Goal: Task Accomplishment & Management: Complete application form

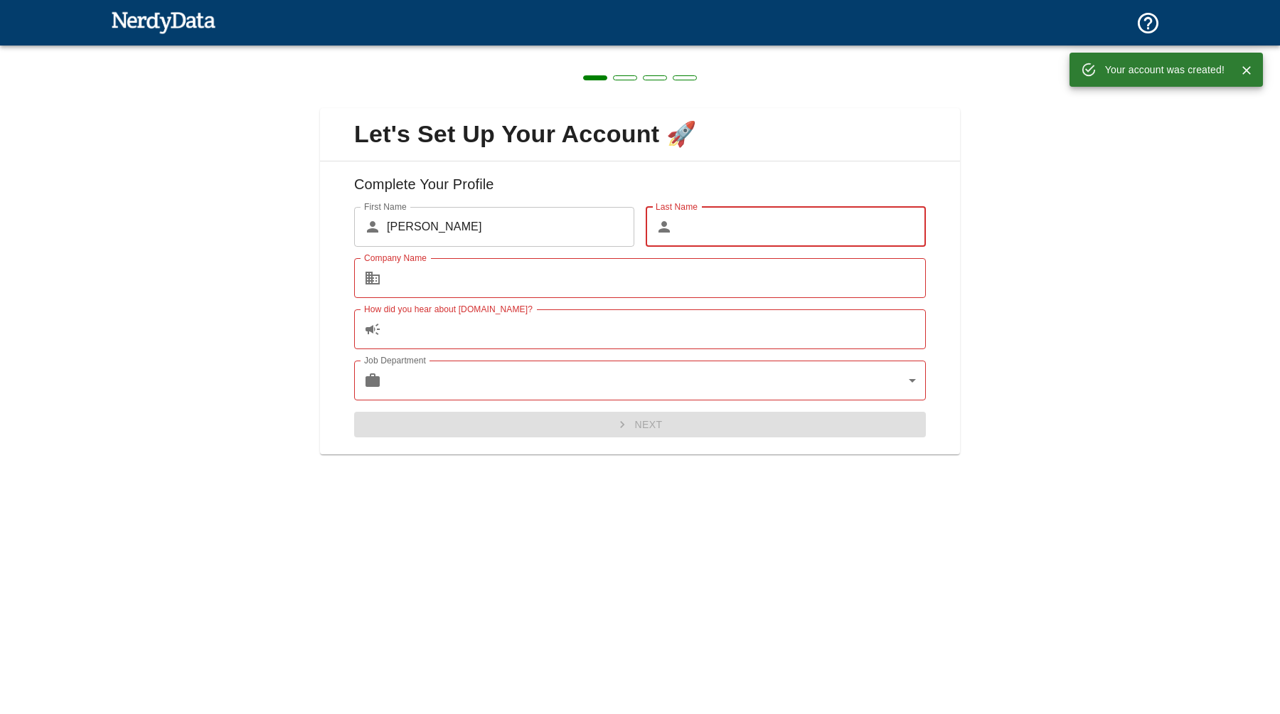
click at [696, 228] on input "Last Name" at bounding box center [803, 227] width 248 height 40
type input "D"
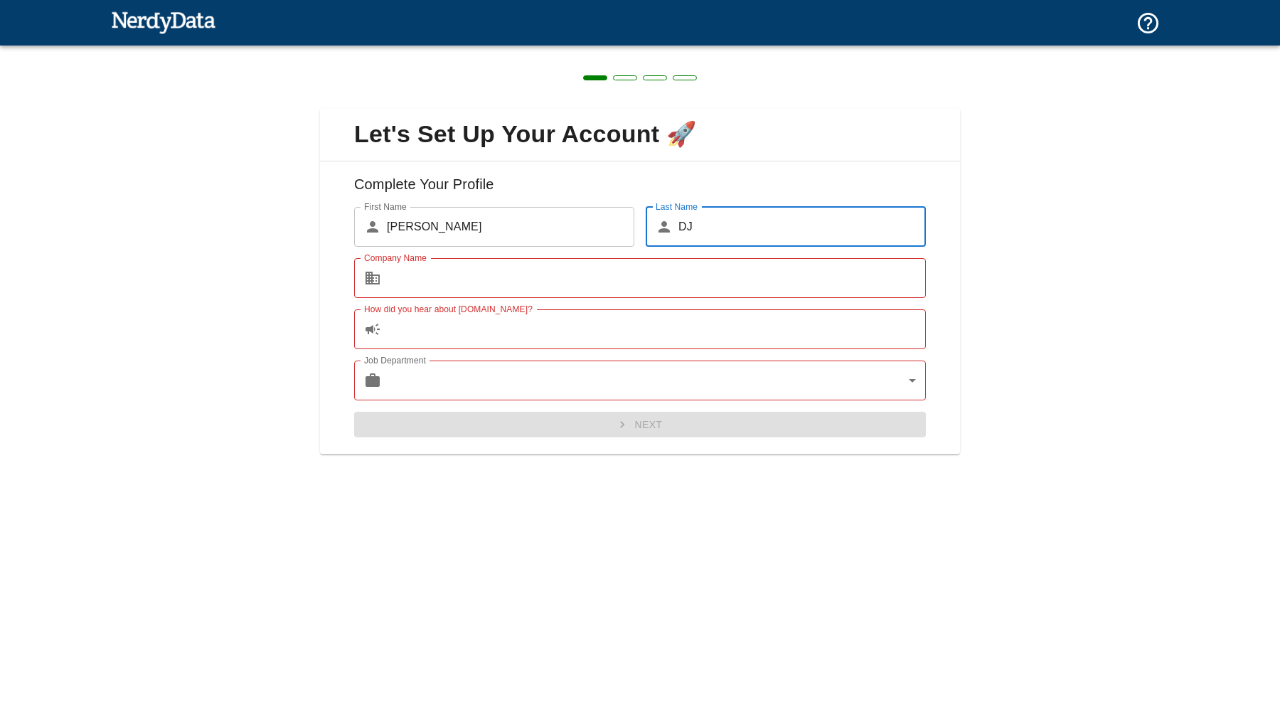
type input "DJ"
click at [477, 277] on input "Company Name" at bounding box center [656, 278] width 539 height 40
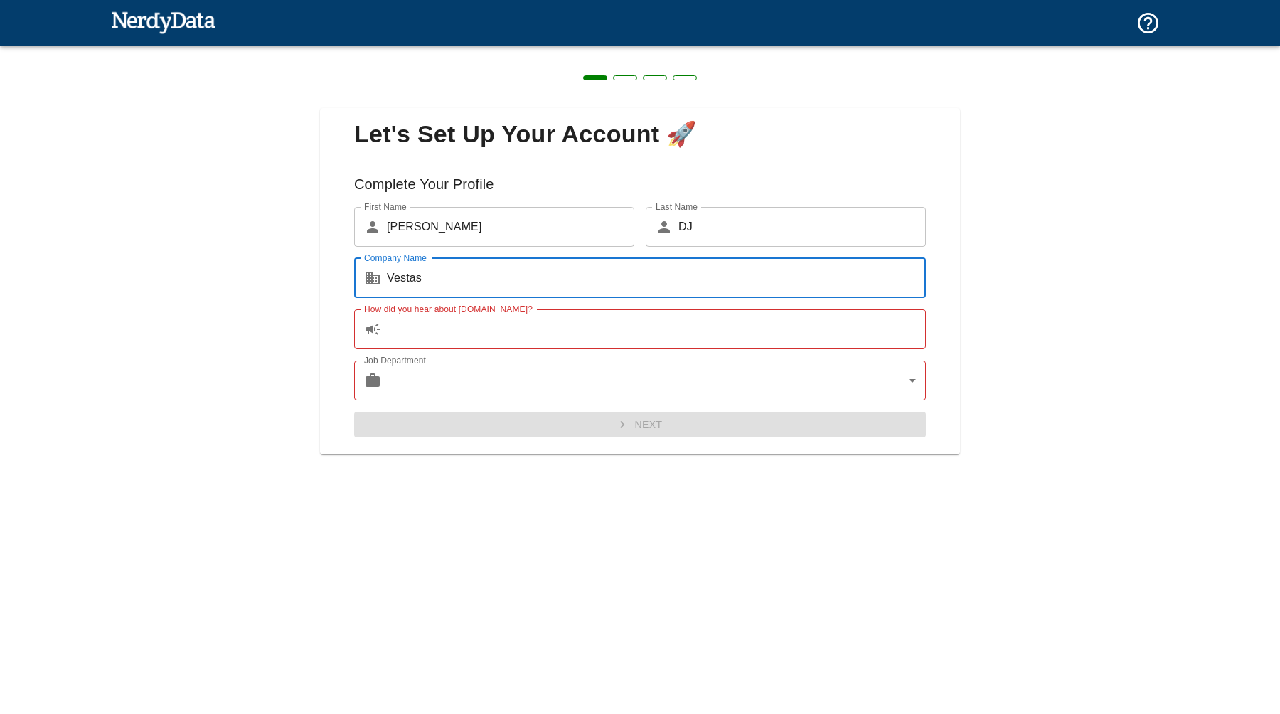
type input "Vestas"
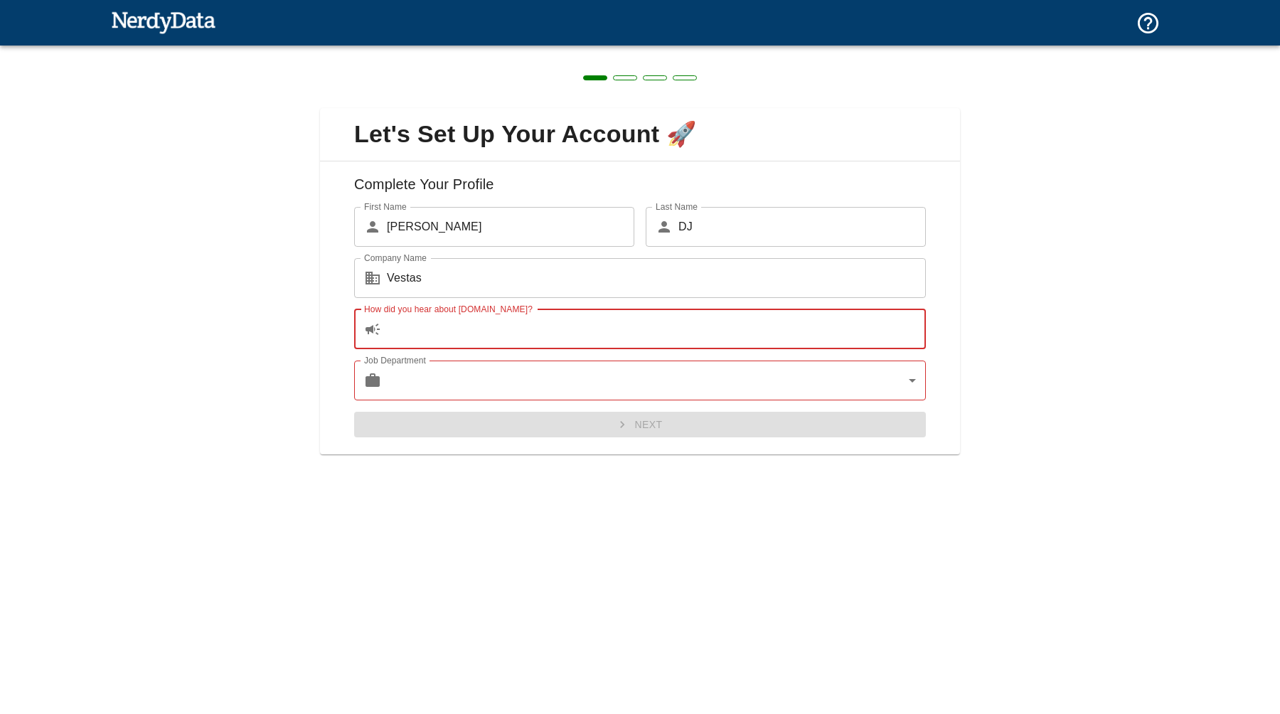
click at [437, 333] on input "How did you hear about [DOMAIN_NAME]?" at bounding box center [656, 329] width 539 height 40
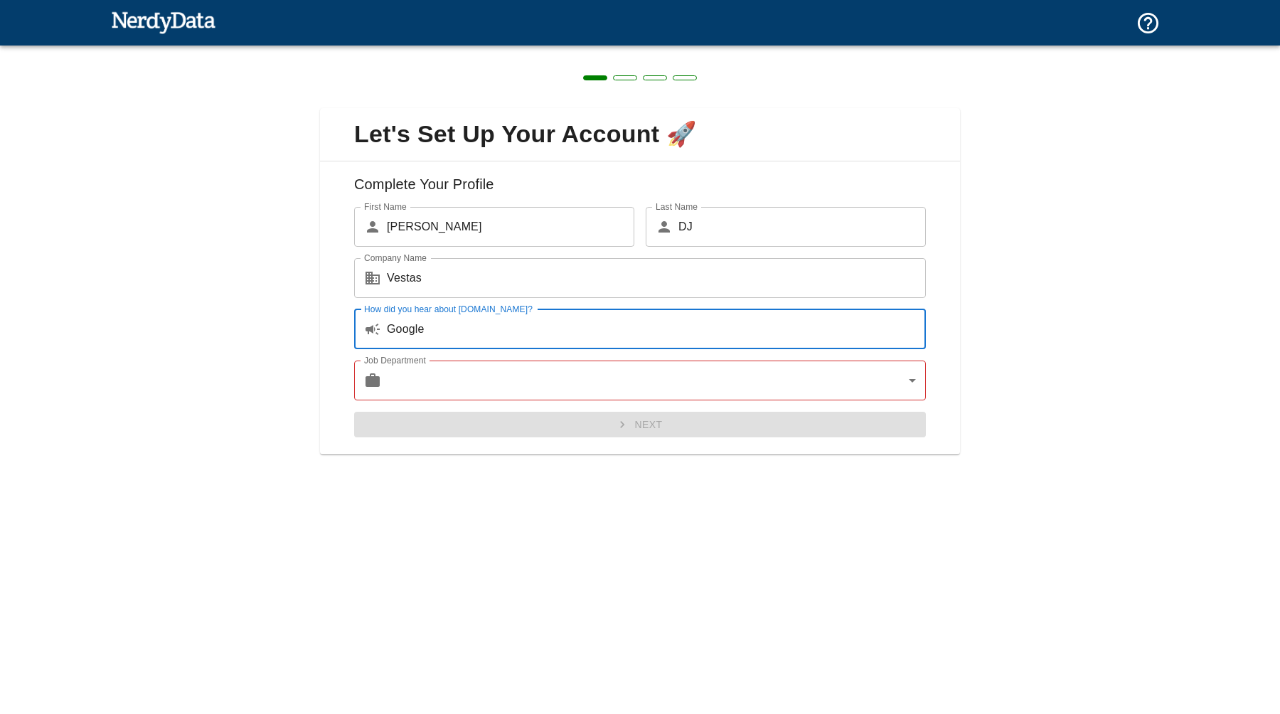
type input "Google"
click at [563, 50] on body "Technologies Domains Pricing Products Create a Report Create a list of websites…" at bounding box center [640, 25] width 1280 height 50
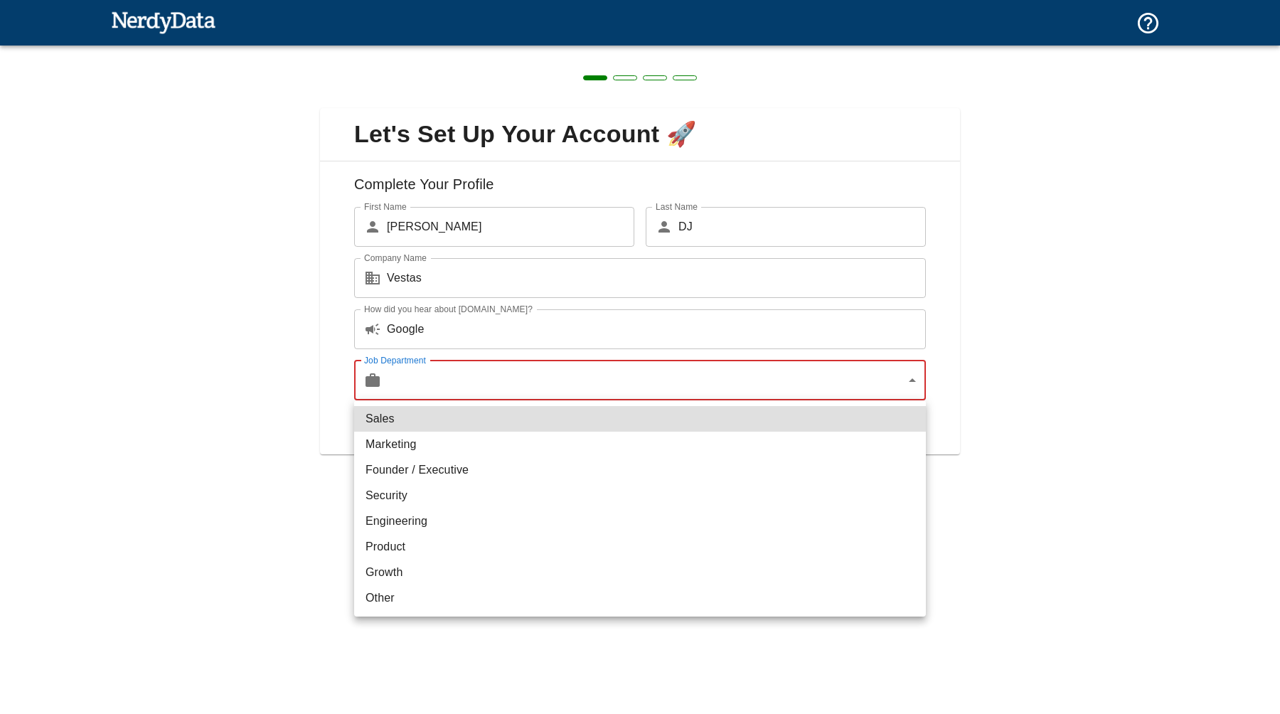
click at [459, 496] on li "Security" at bounding box center [640, 496] width 572 height 26
type input "security"
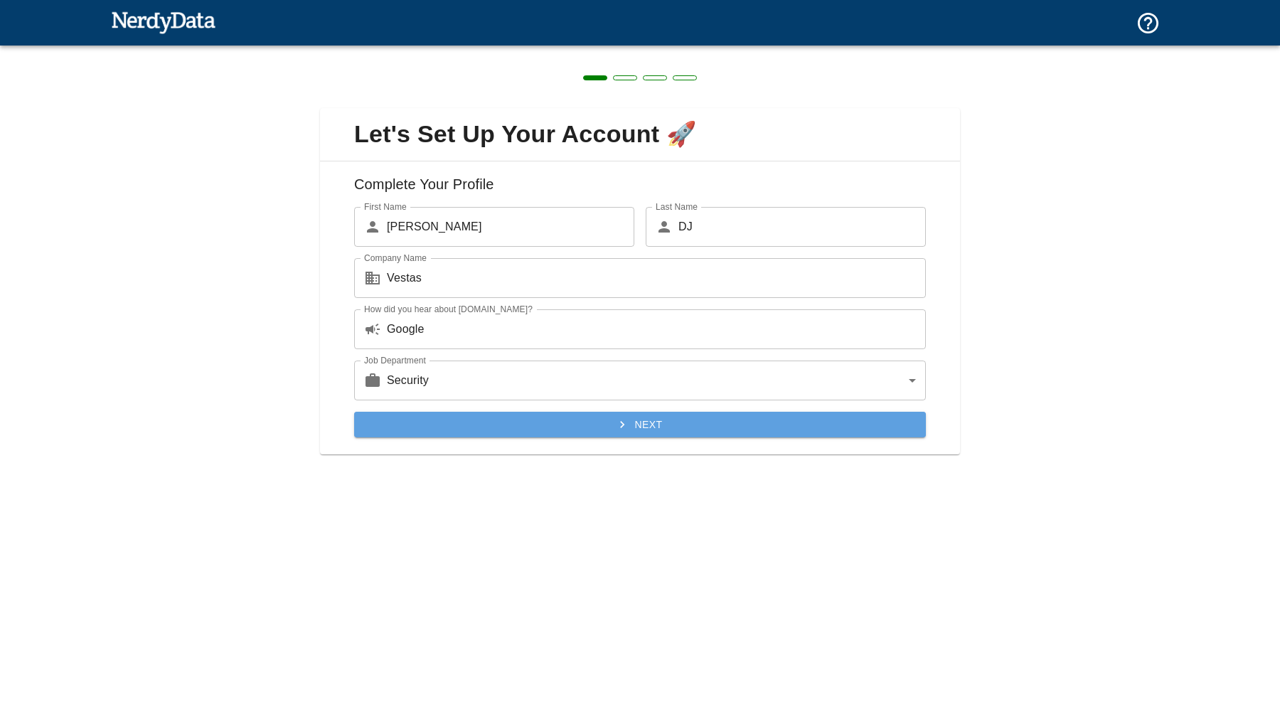
click at [542, 427] on button "Next" at bounding box center [640, 425] width 572 height 26
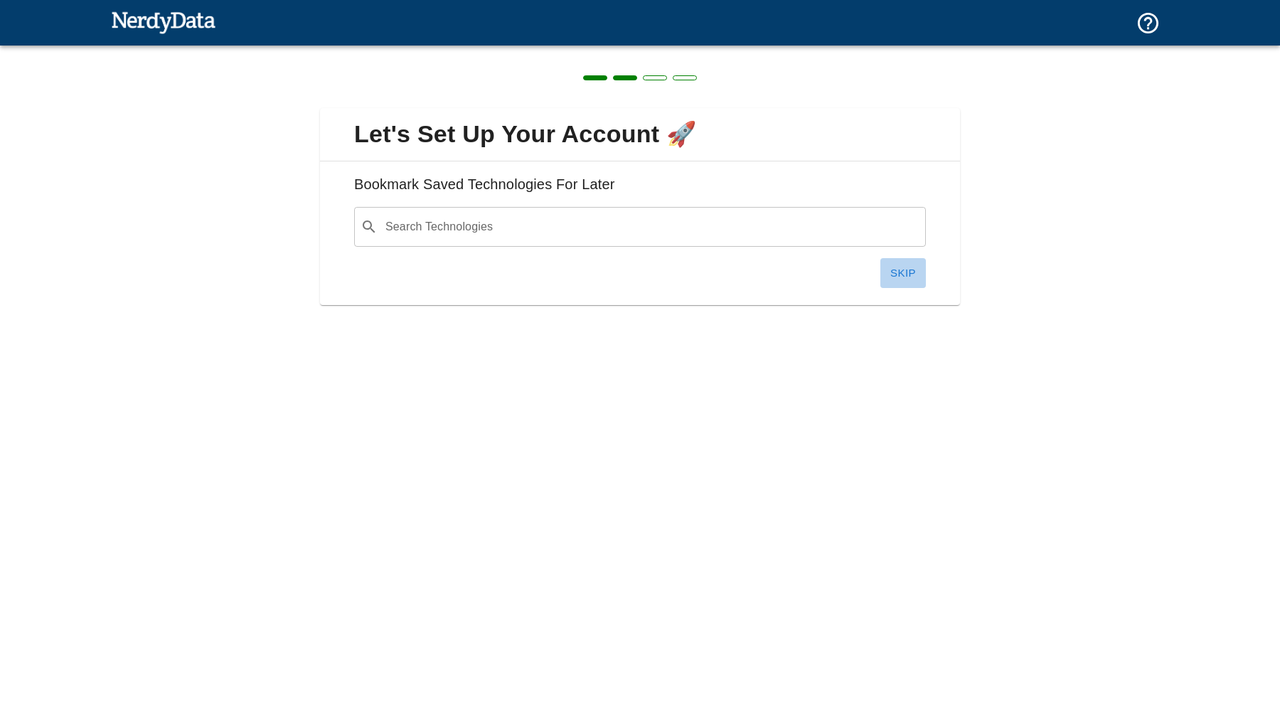
click at [891, 277] on button "Skip" at bounding box center [904, 273] width 46 height 30
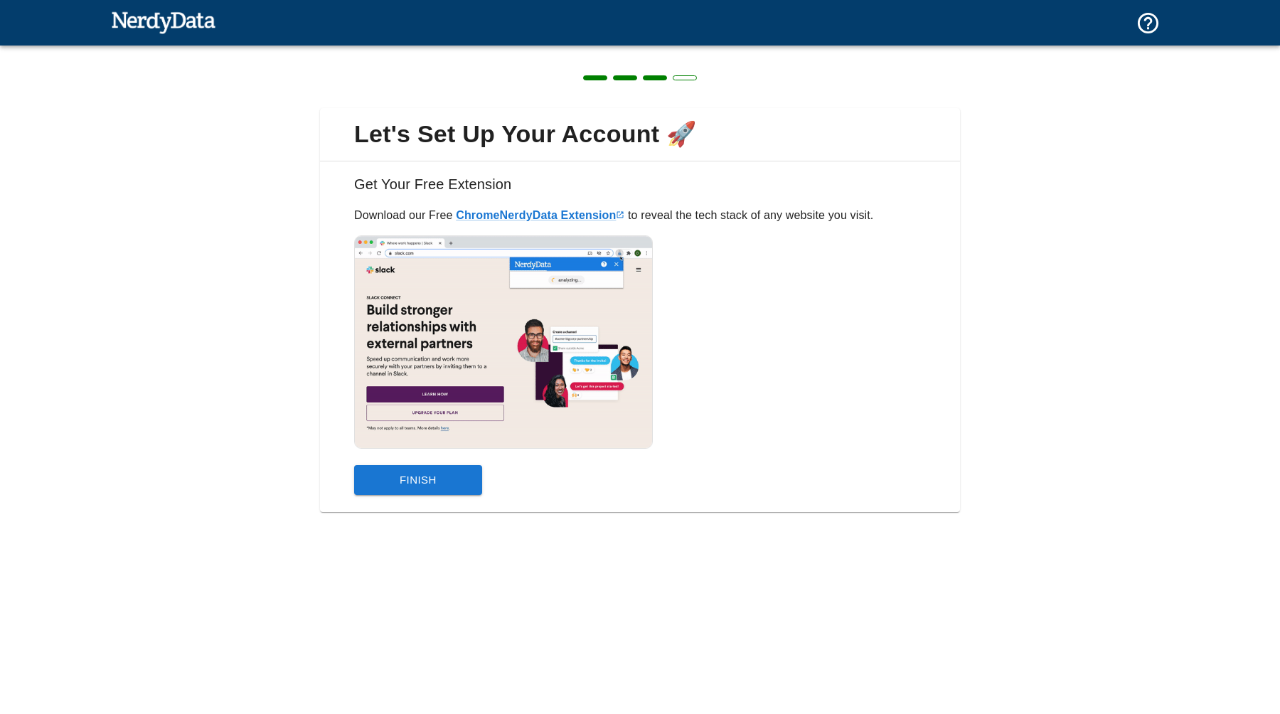
click at [389, 467] on button "Finish" at bounding box center [418, 480] width 128 height 30
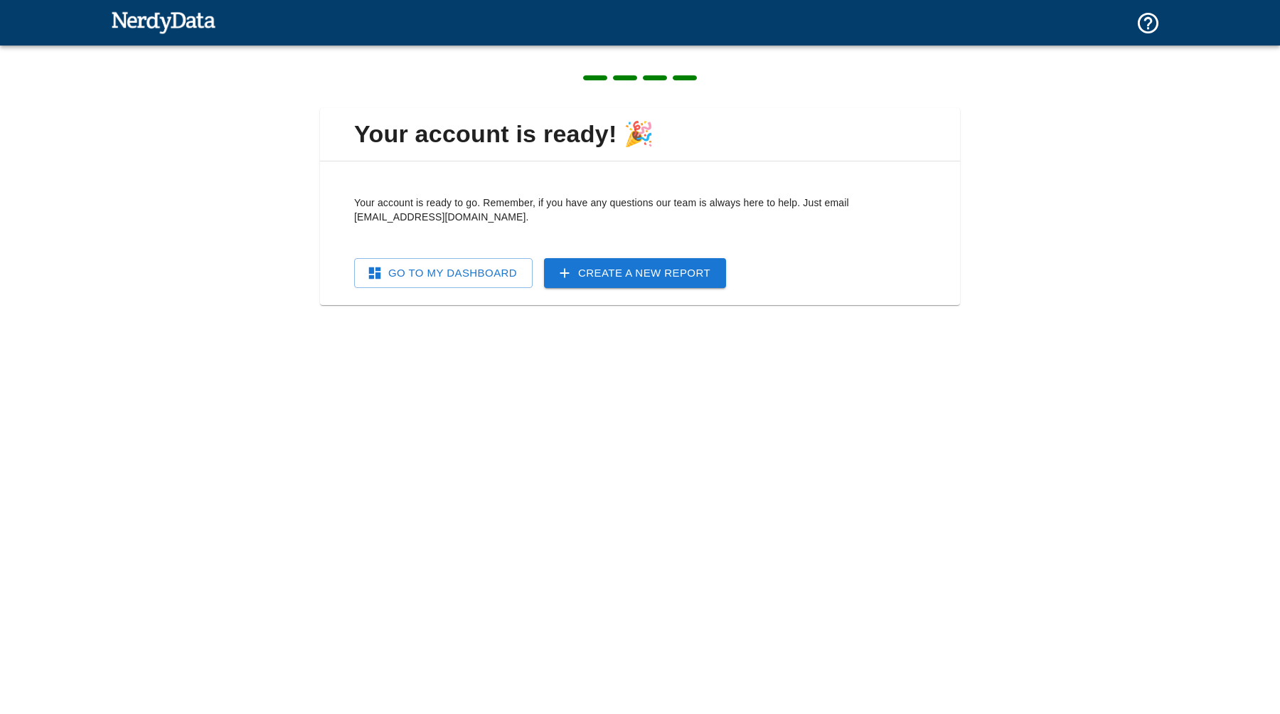
click at [143, 16] on img at bounding box center [163, 22] width 105 height 28
click at [474, 276] on link "Go To My Dashboard" at bounding box center [443, 273] width 179 height 30
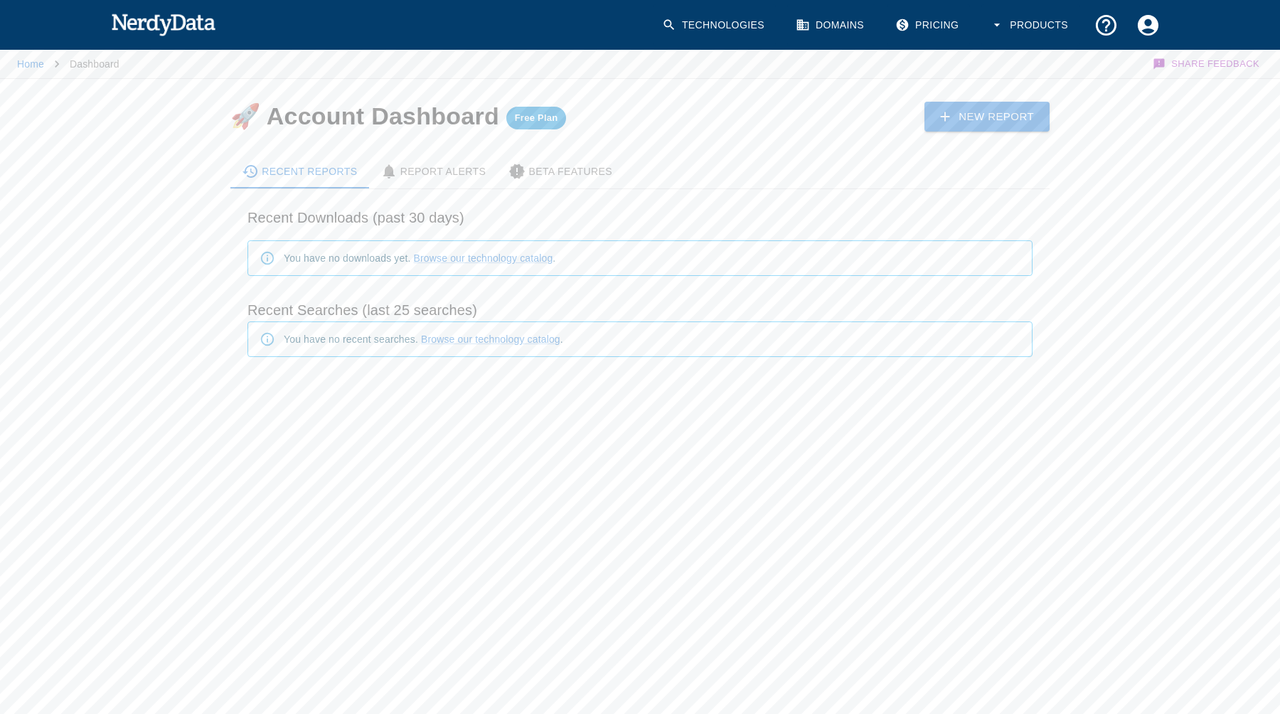
click at [1021, 33] on button "Products" at bounding box center [1031, 25] width 98 height 42
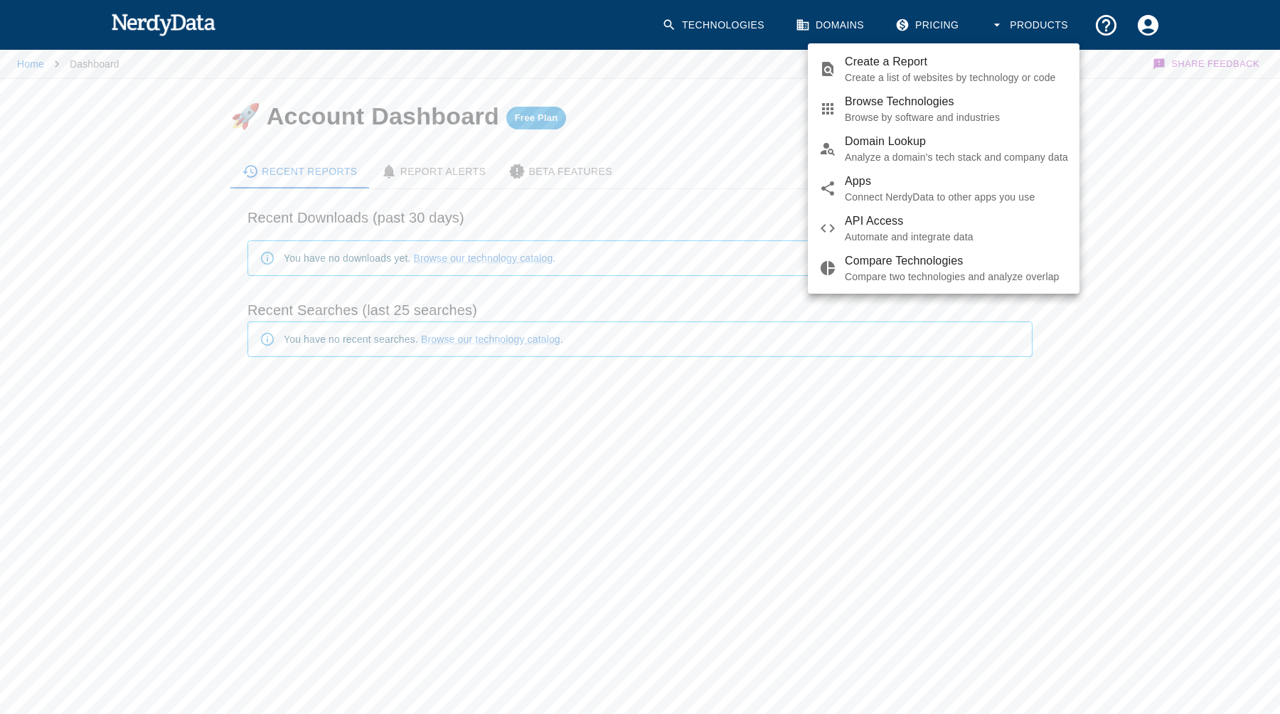
click at [945, 138] on span "Domain Lookup" at bounding box center [956, 141] width 223 height 17
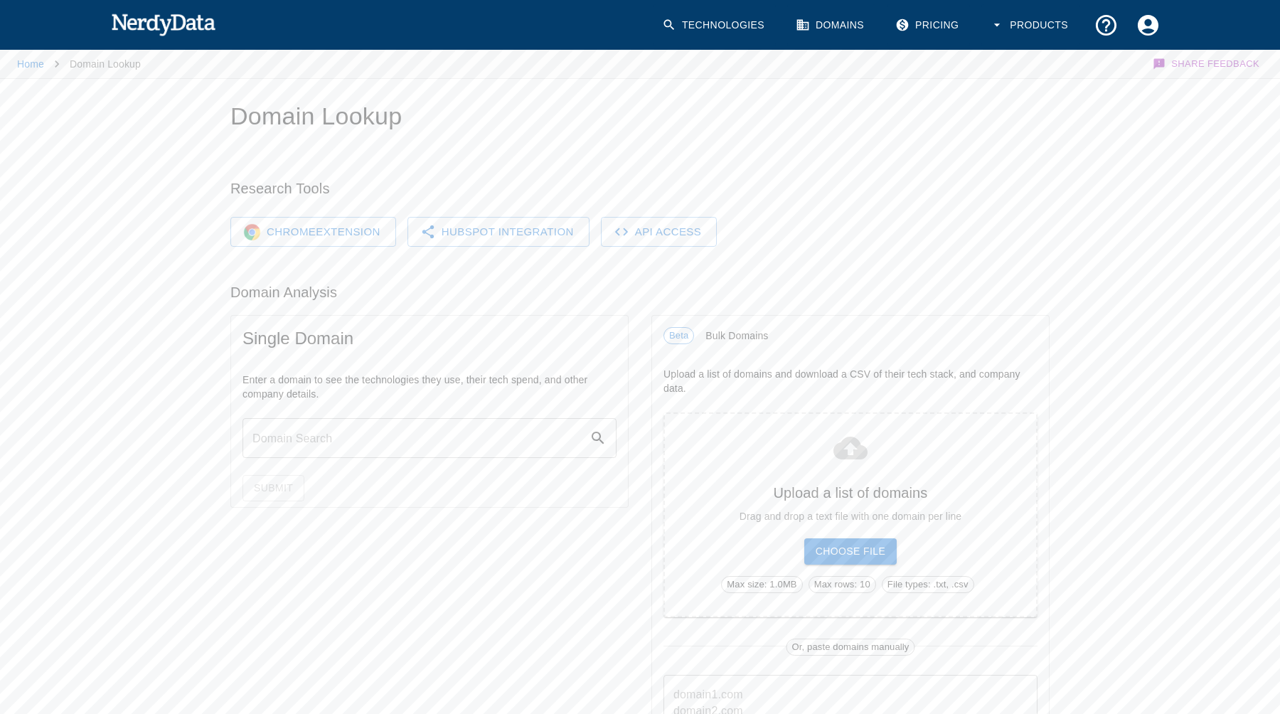
click at [286, 439] on input "text" at bounding box center [416, 438] width 347 height 40
type input "[DOMAIN_NAME]"
click at [268, 480] on button "Submit" at bounding box center [274, 488] width 62 height 26
